Goal: Navigation & Orientation: Find specific page/section

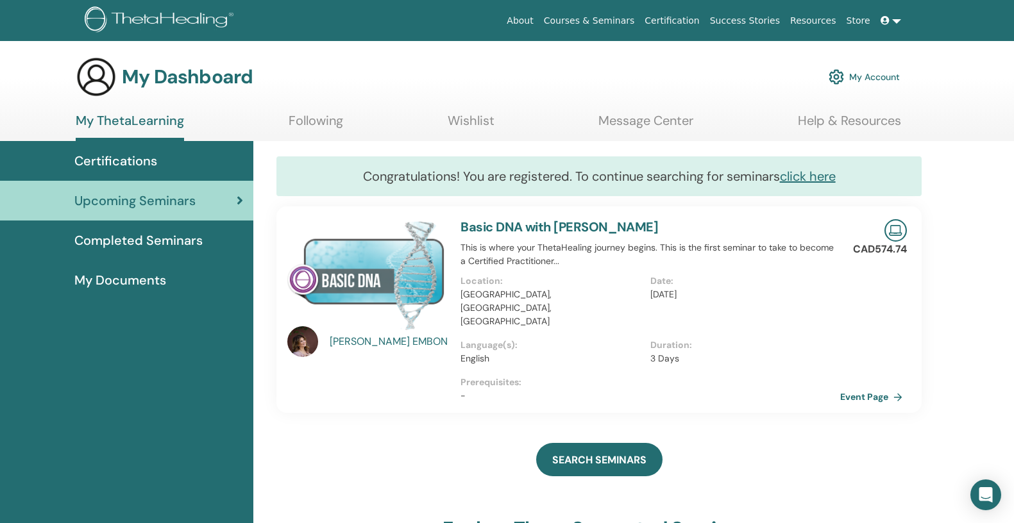
click at [187, 199] on span "Upcoming Seminars" at bounding box center [134, 200] width 121 height 19
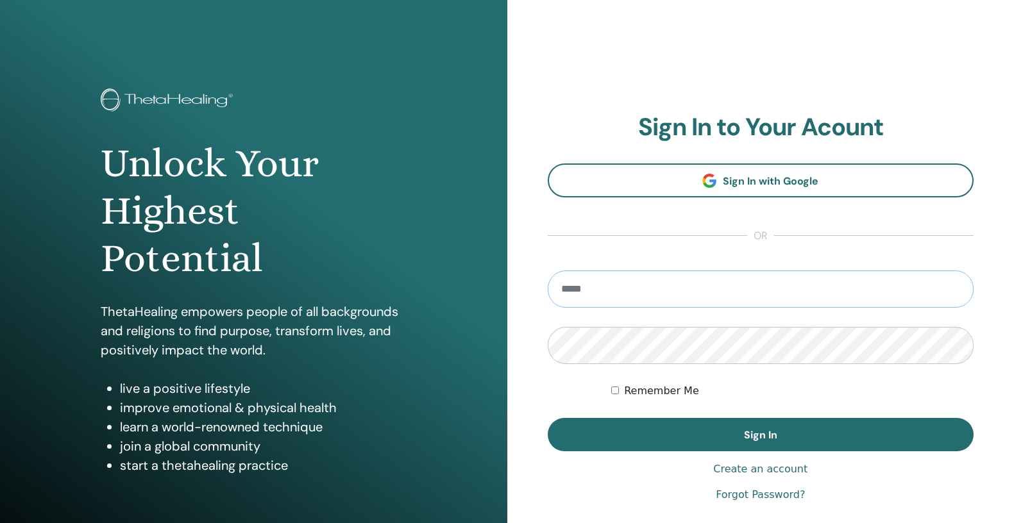
type input "**********"
click at [760, 435] on button "Sign In" at bounding box center [761, 434] width 426 height 33
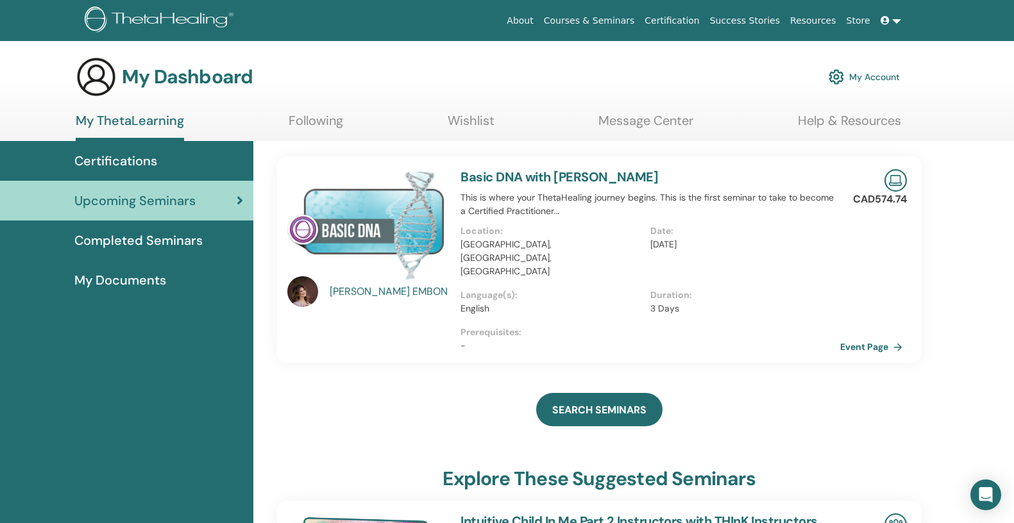
click at [146, 164] on span "Certifications" at bounding box center [115, 160] width 83 height 19
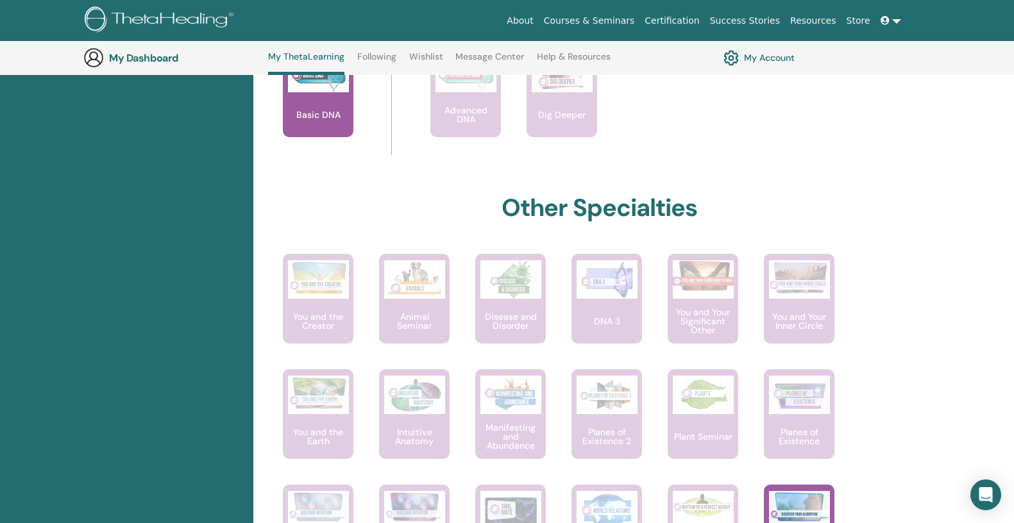
scroll to position [468, 0]
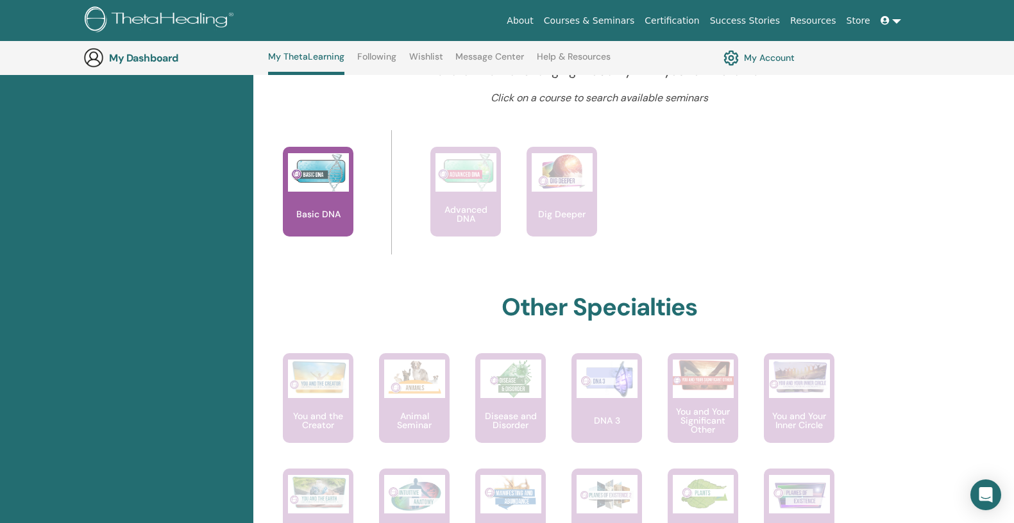
click at [585, 67] on link "Help & Resources" at bounding box center [574, 61] width 74 height 21
